Goal: Use online tool/utility: Utilize a website feature to perform a specific function

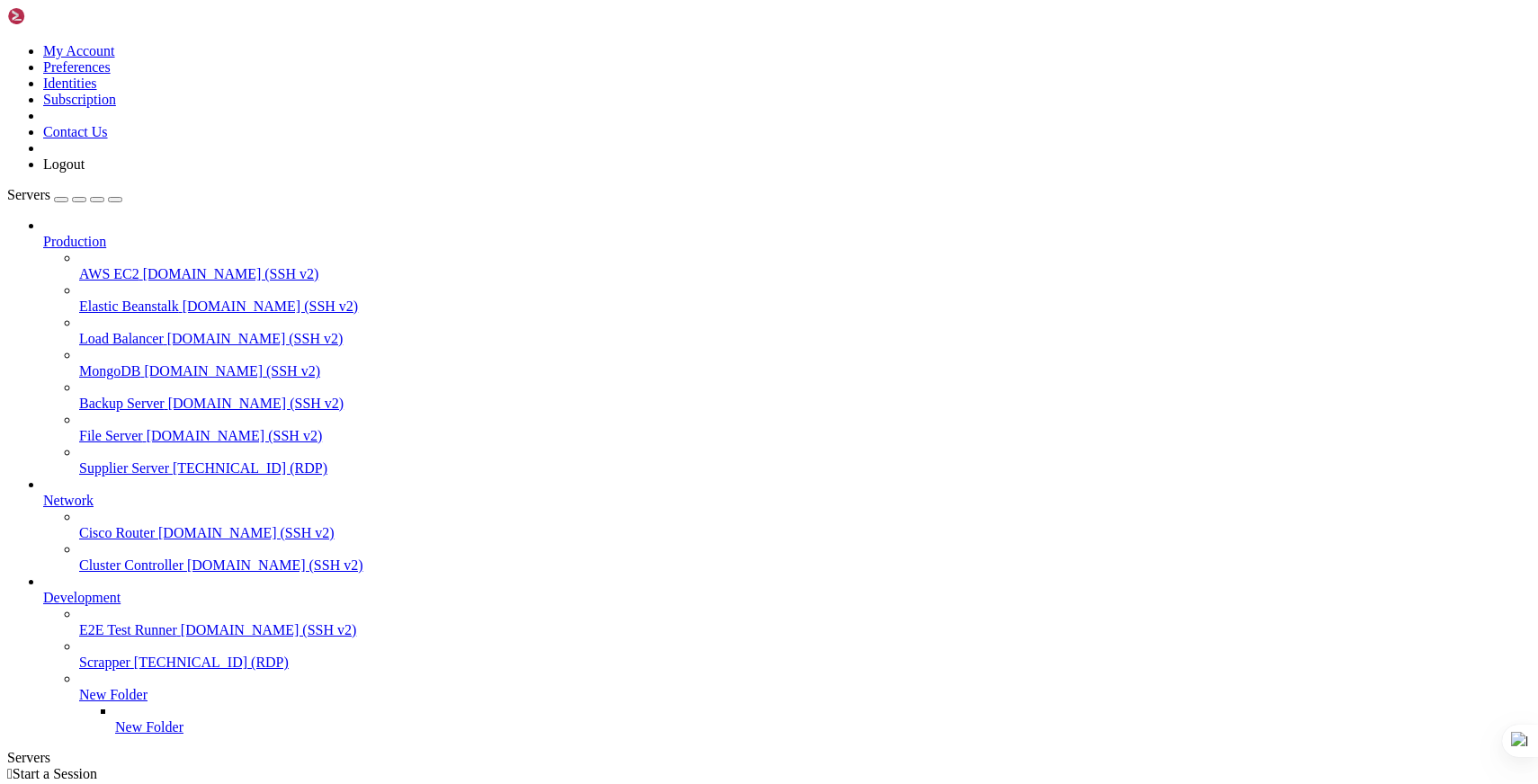
click at [79, 460] on link "Supplier Server [TECHNICAL_ID] (RDP)" at bounding box center [805, 468] width 1451 height 16
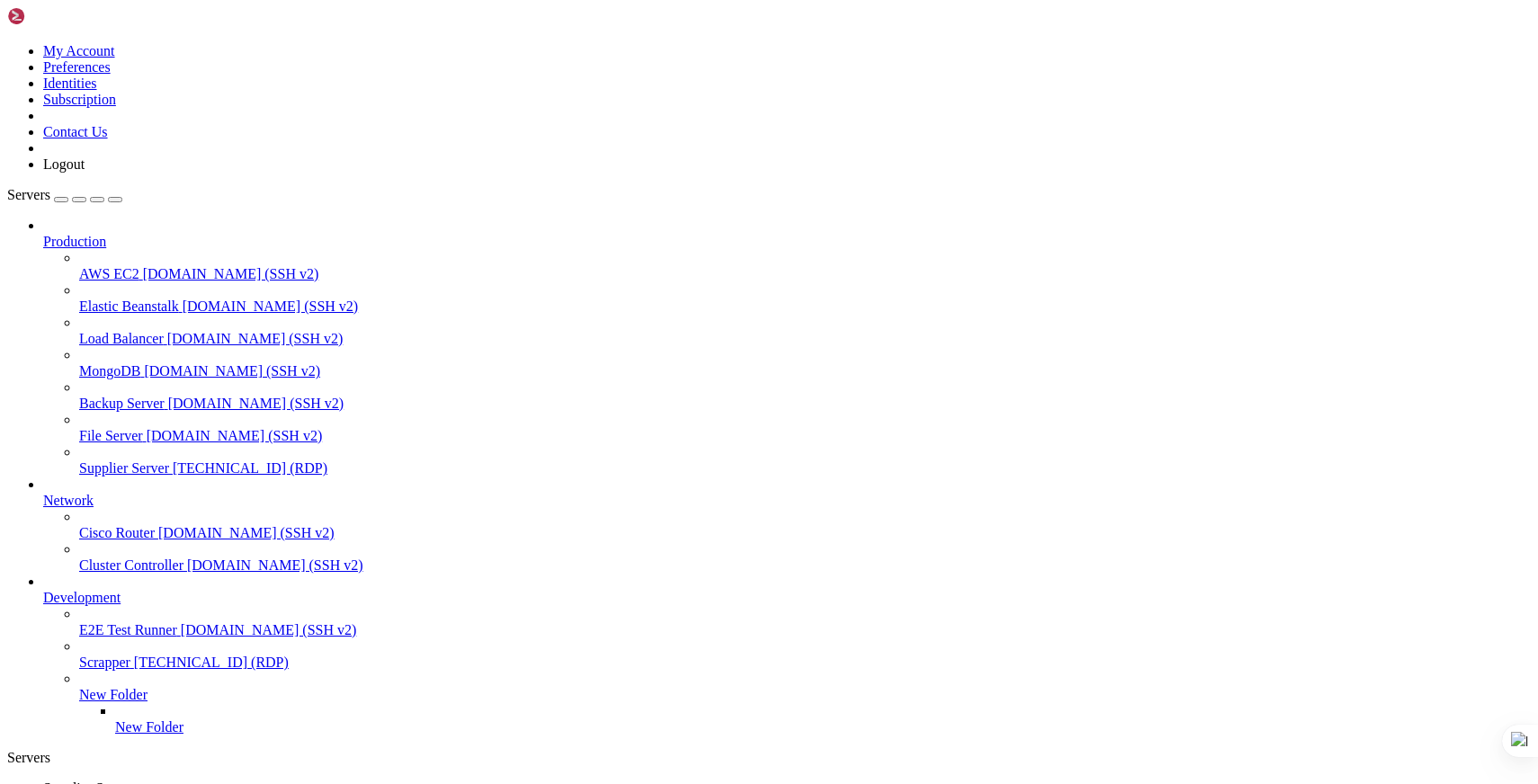
drag, startPoint x: 587, startPoint y: 1322, endPoint x: 733, endPoint y: 1219, distance: 178.7
